Goal: Navigation & Orientation: Understand site structure

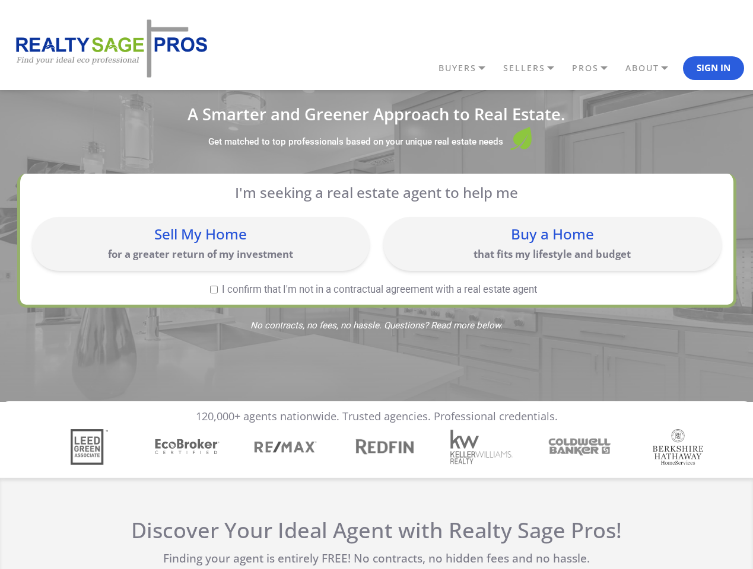
click at [467, 68] on link "BUYERS" at bounding box center [467, 68] width 65 height 20
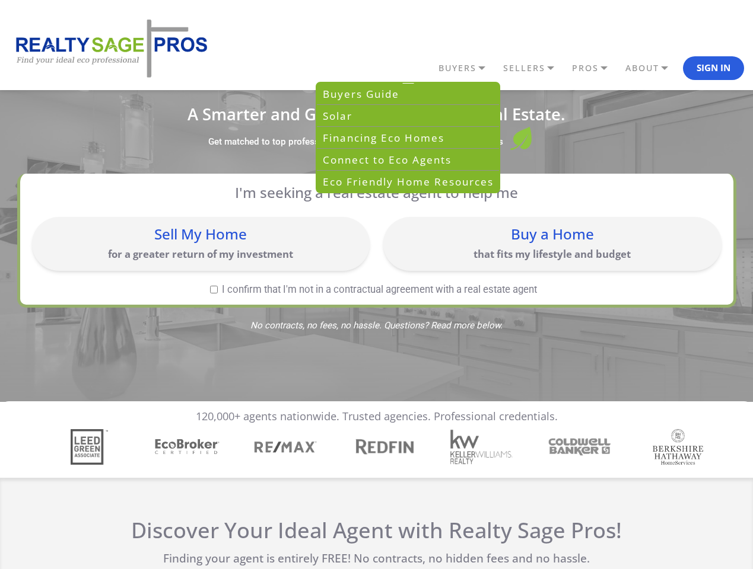
click at [534, 68] on link "SELLERS" at bounding box center [534, 68] width 69 height 20
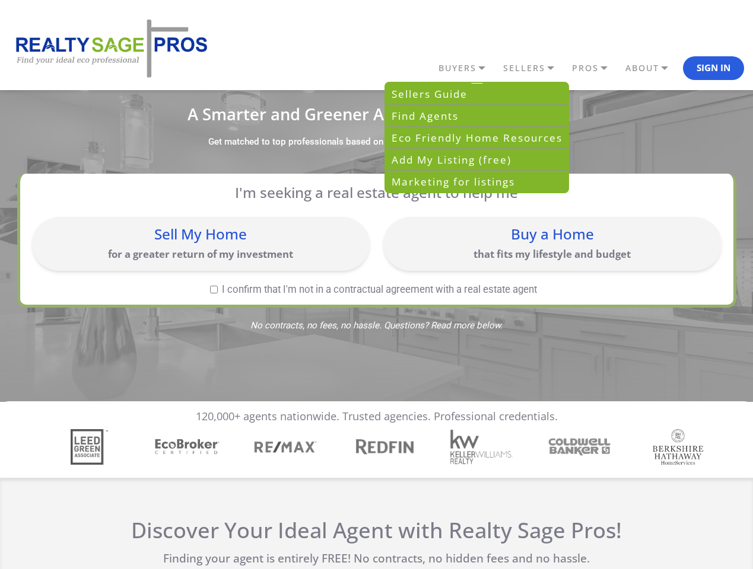
click at [596, 68] on link "PROS" at bounding box center [595, 68] width 53 height 20
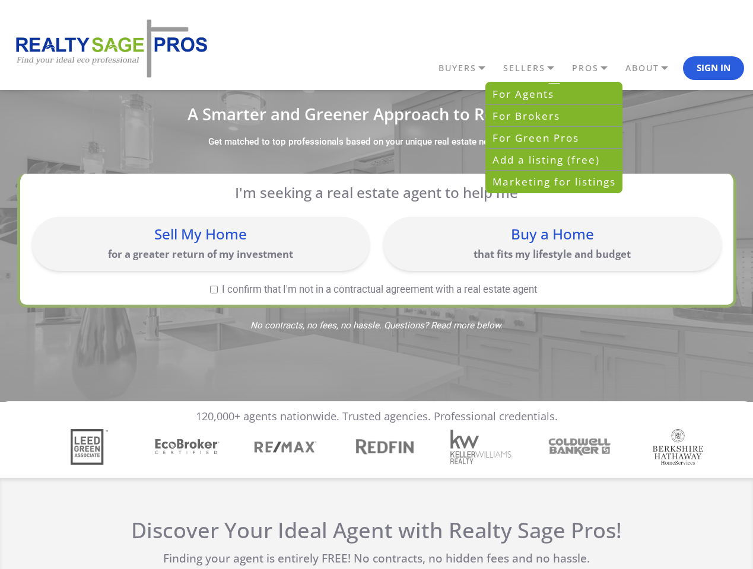
click at [652, 68] on link "ABOUT" at bounding box center [652, 68] width 61 height 20
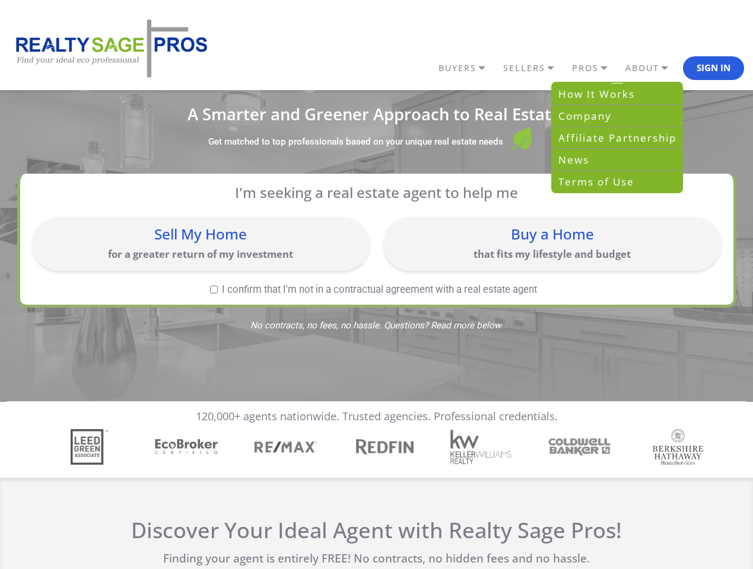
click at [713, 68] on button "Sign In" at bounding box center [713, 68] width 61 height 24
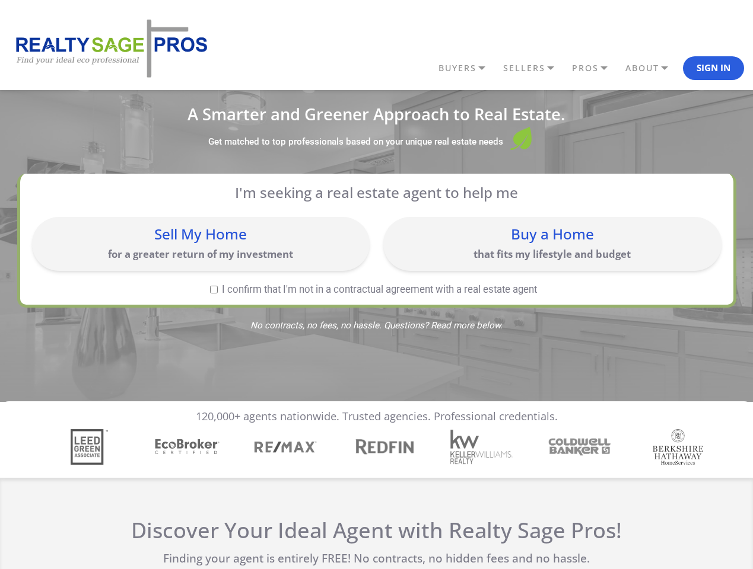
click at [200, 244] on div "Sell My Home for a greater return of my investment" at bounding box center [201, 244] width 326 height 42
click at [552, 244] on div "Buy a Home that fits my lifestyle and budget" at bounding box center [552, 244] width 326 height 42
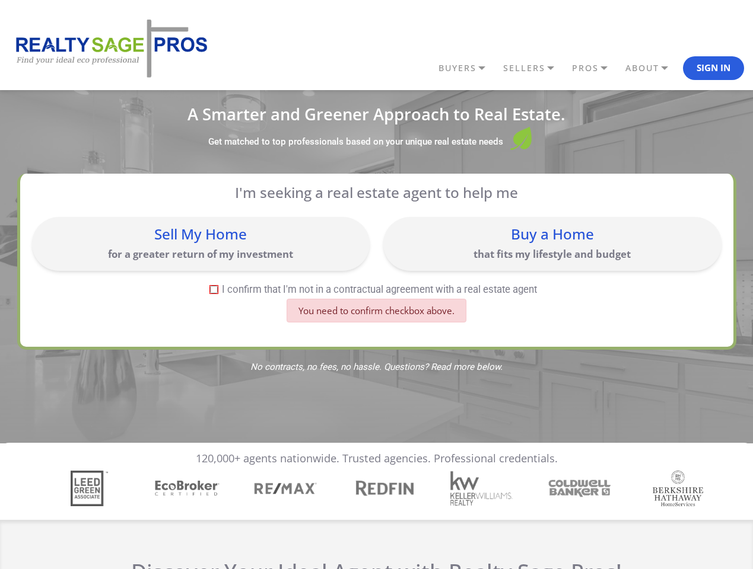
click at [214, 289] on input "I confirm that I'm not in a contractual agreement with a real estate agent" at bounding box center [214, 290] width 8 height 8
checkbox input "true"
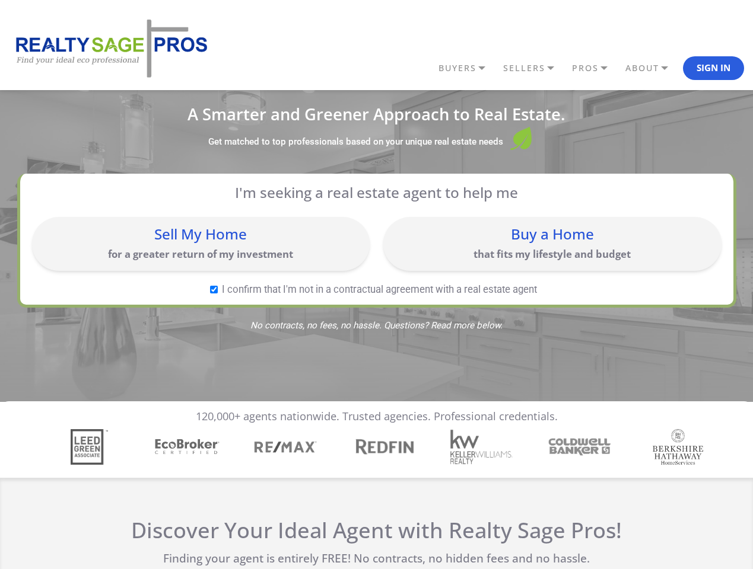
click at [376, 447] on img "4 / 7" at bounding box center [383, 447] width 68 height 22
